Goal: Task Accomplishment & Management: Use online tool/utility

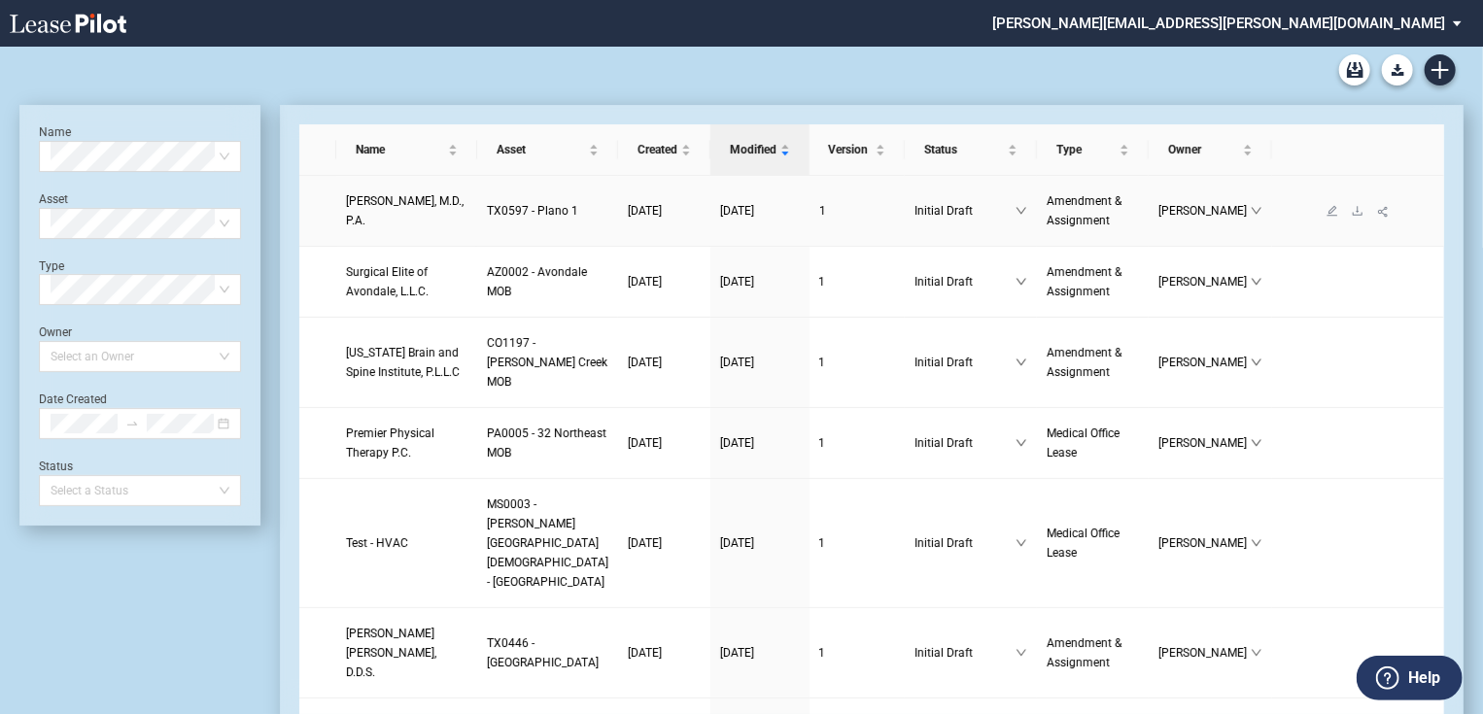
click at [384, 206] on span "Joseph K. Leveno, M.D., P.A." at bounding box center [405, 210] width 118 height 33
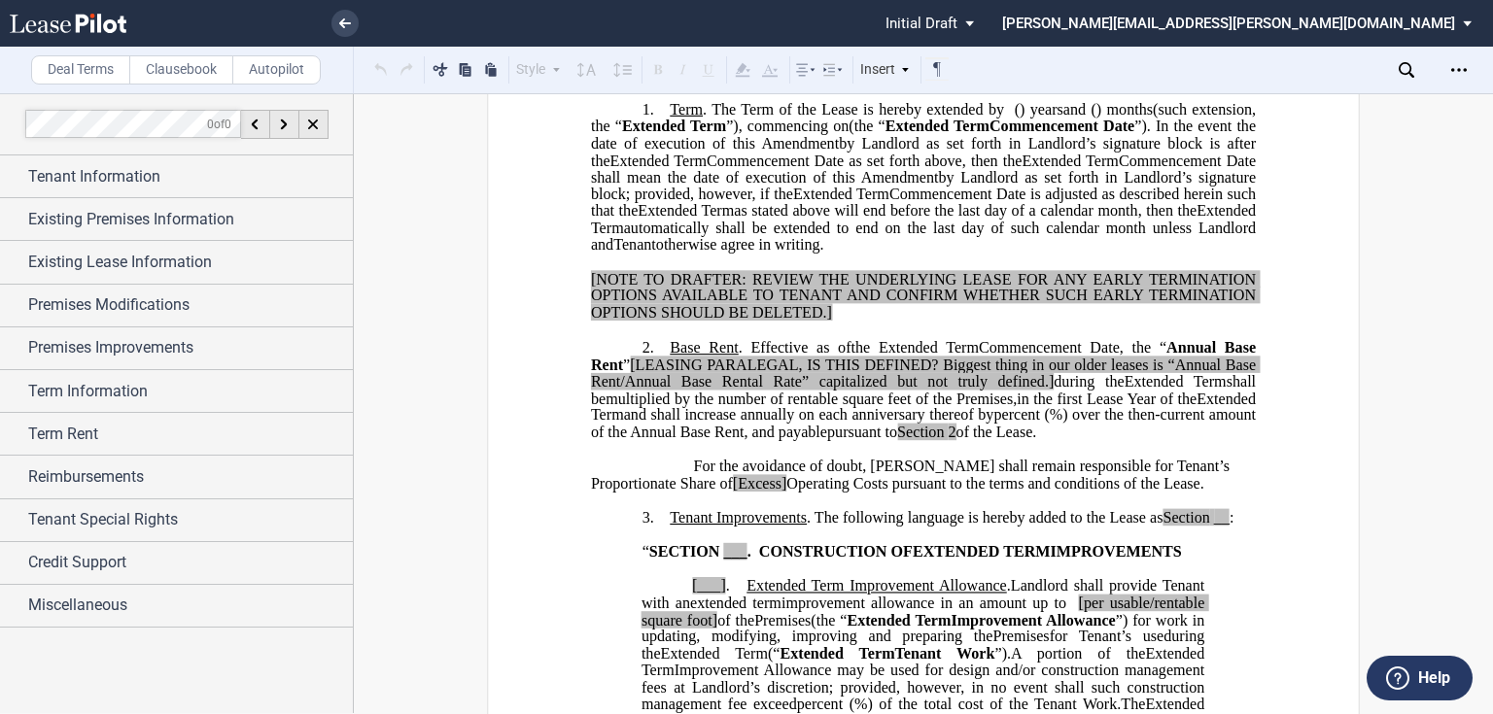
scroll to position [466, 0]
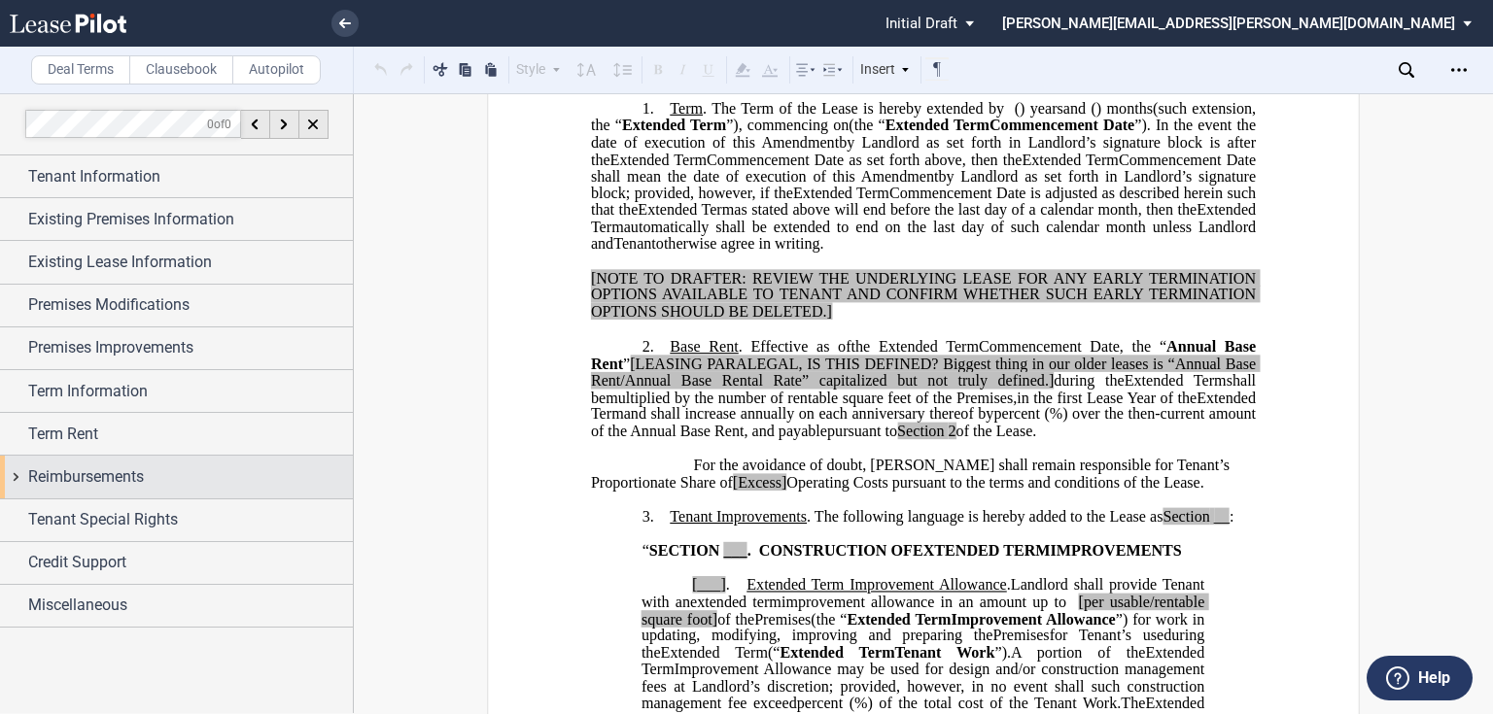
click at [114, 477] on span "Reimbursements" at bounding box center [86, 476] width 116 height 23
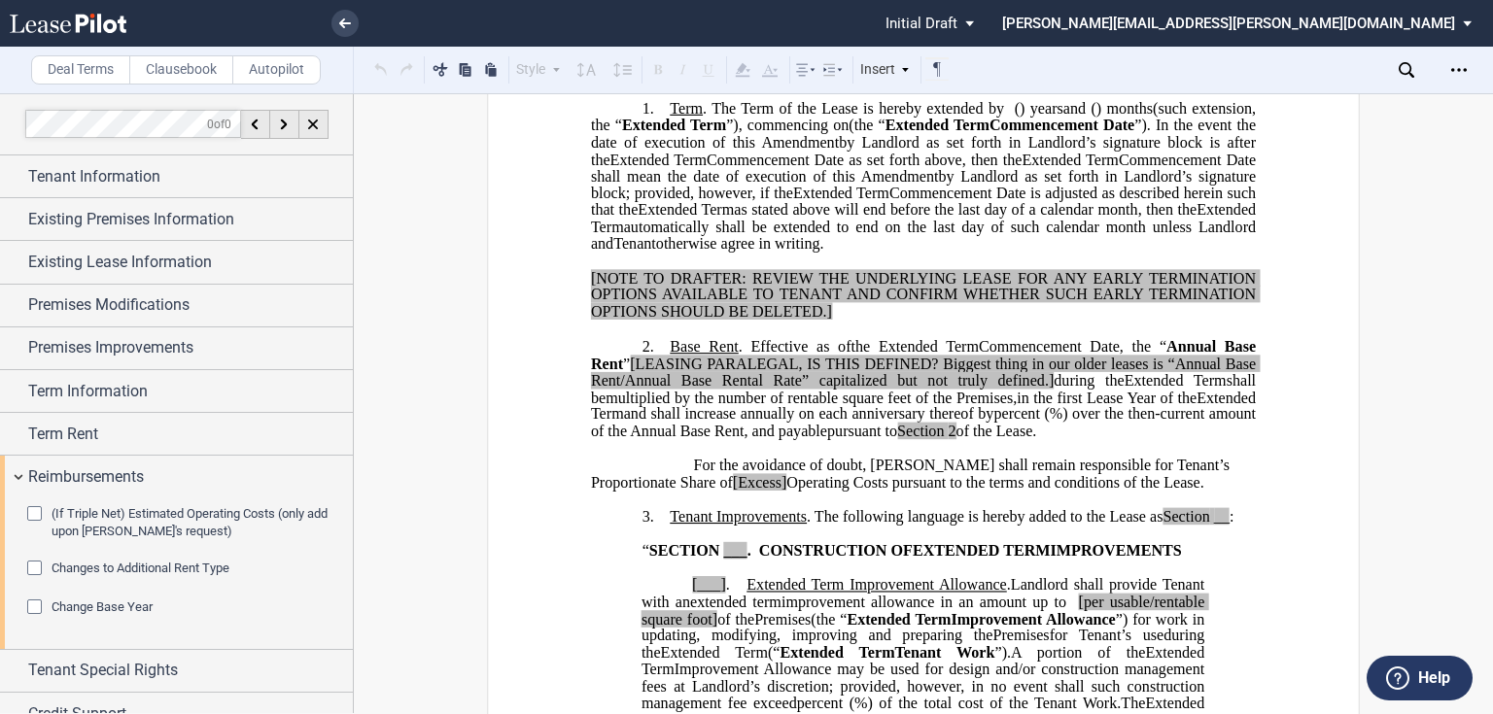
click at [37, 564] on div "Changes to Additional Rent Type" at bounding box center [36, 570] width 19 height 19
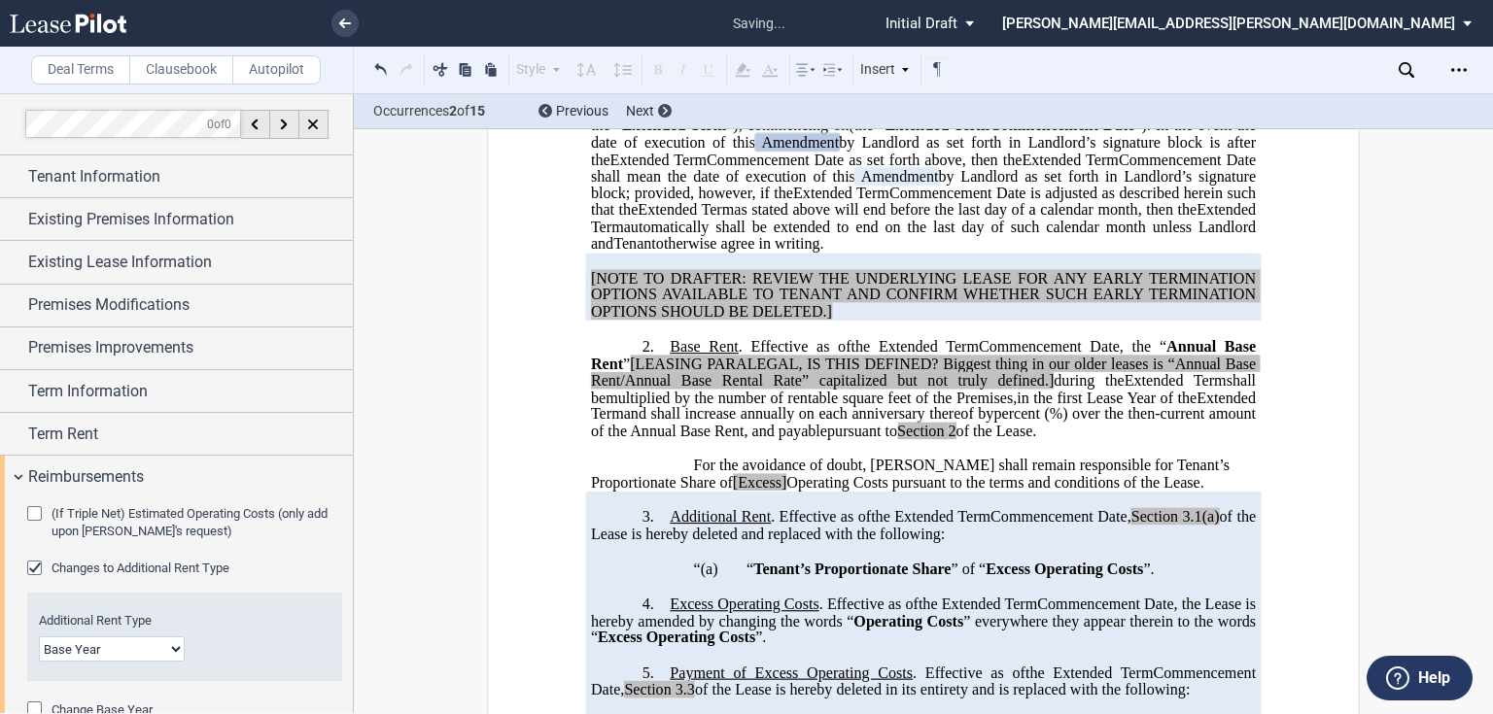
click at [33, 564] on div "Changes to Additional Rent Type" at bounding box center [36, 570] width 19 height 19
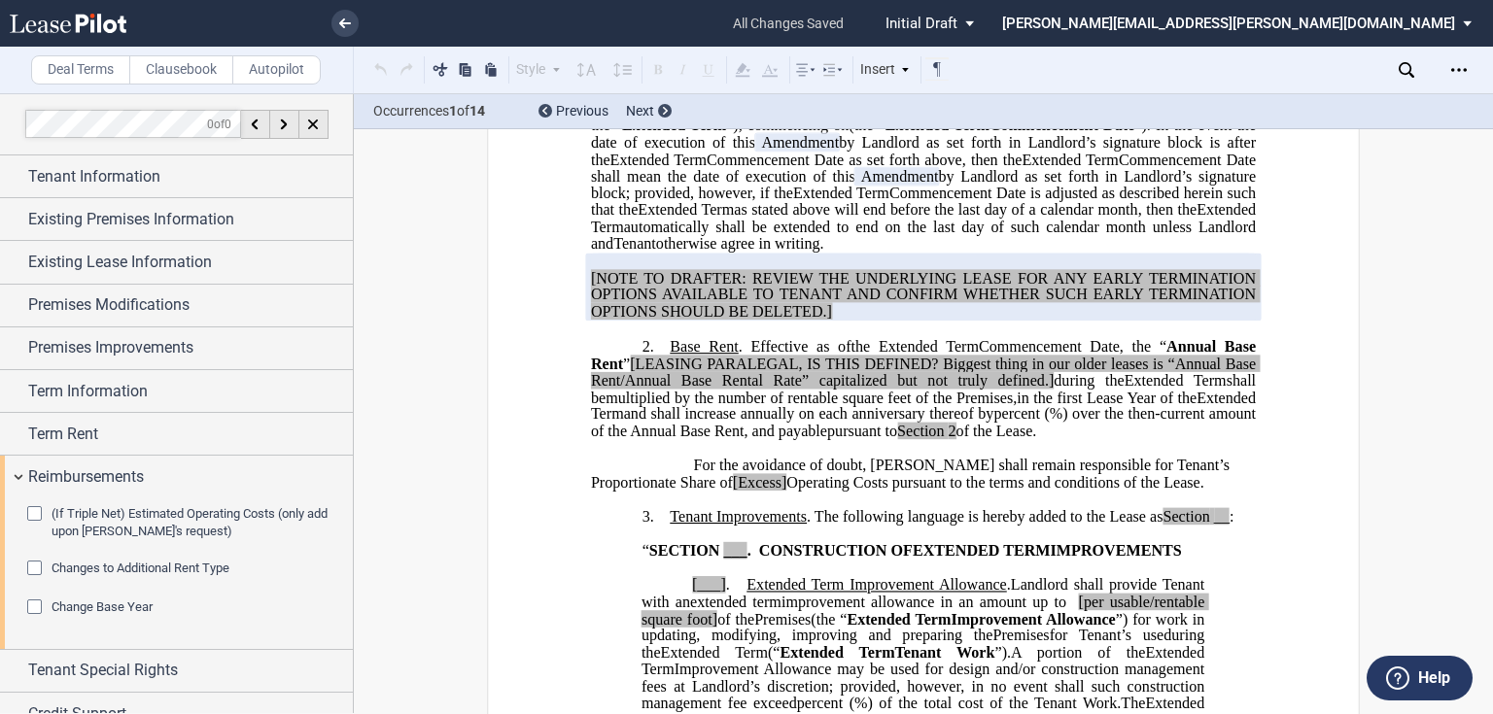
click at [33, 608] on div "Change Base Year" at bounding box center [36, 609] width 19 height 19
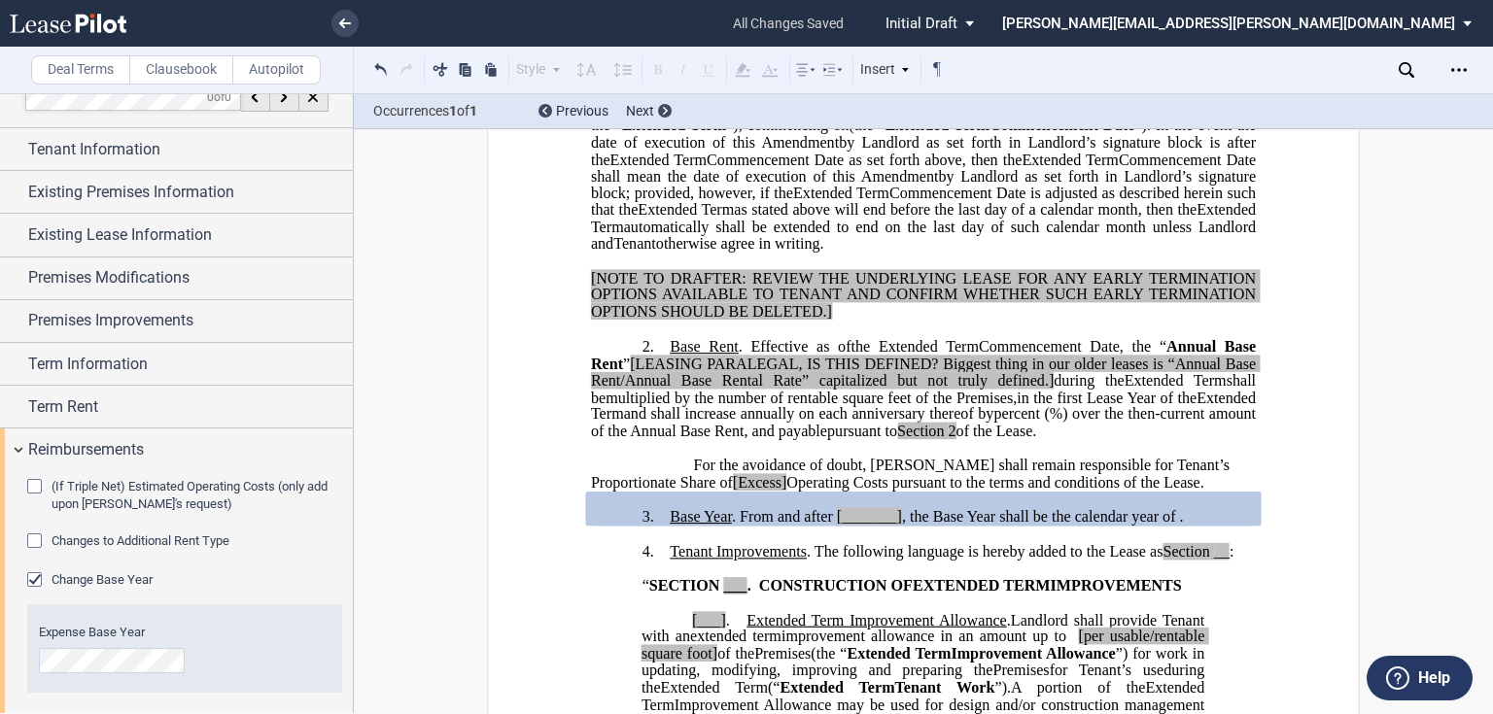
scroll to position [78, 0]
